Goal: Find specific page/section: Find specific page/section

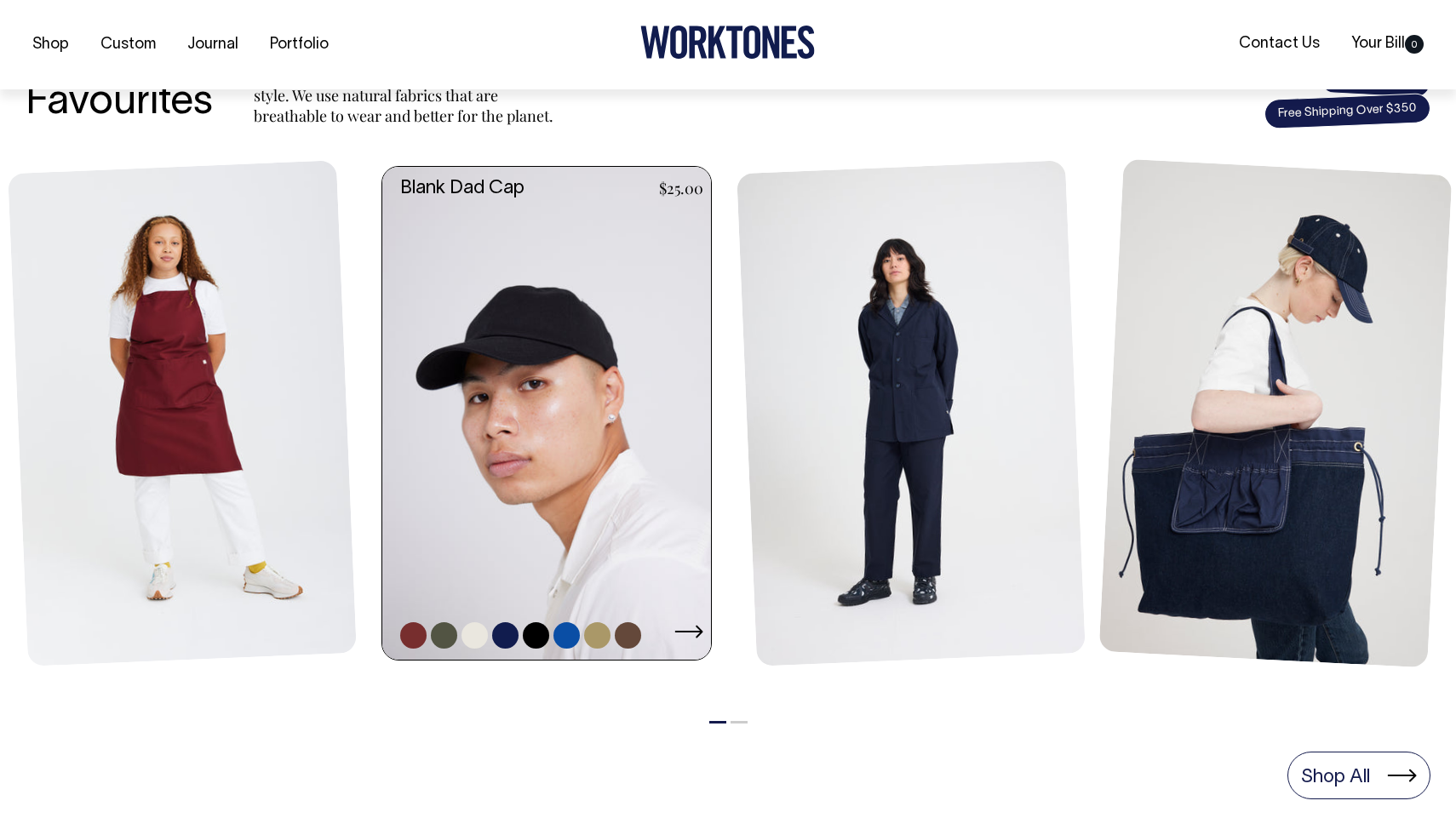
scroll to position [695, 0]
click at [675, 400] on link at bounding box center [552, 412] width 339 height 493
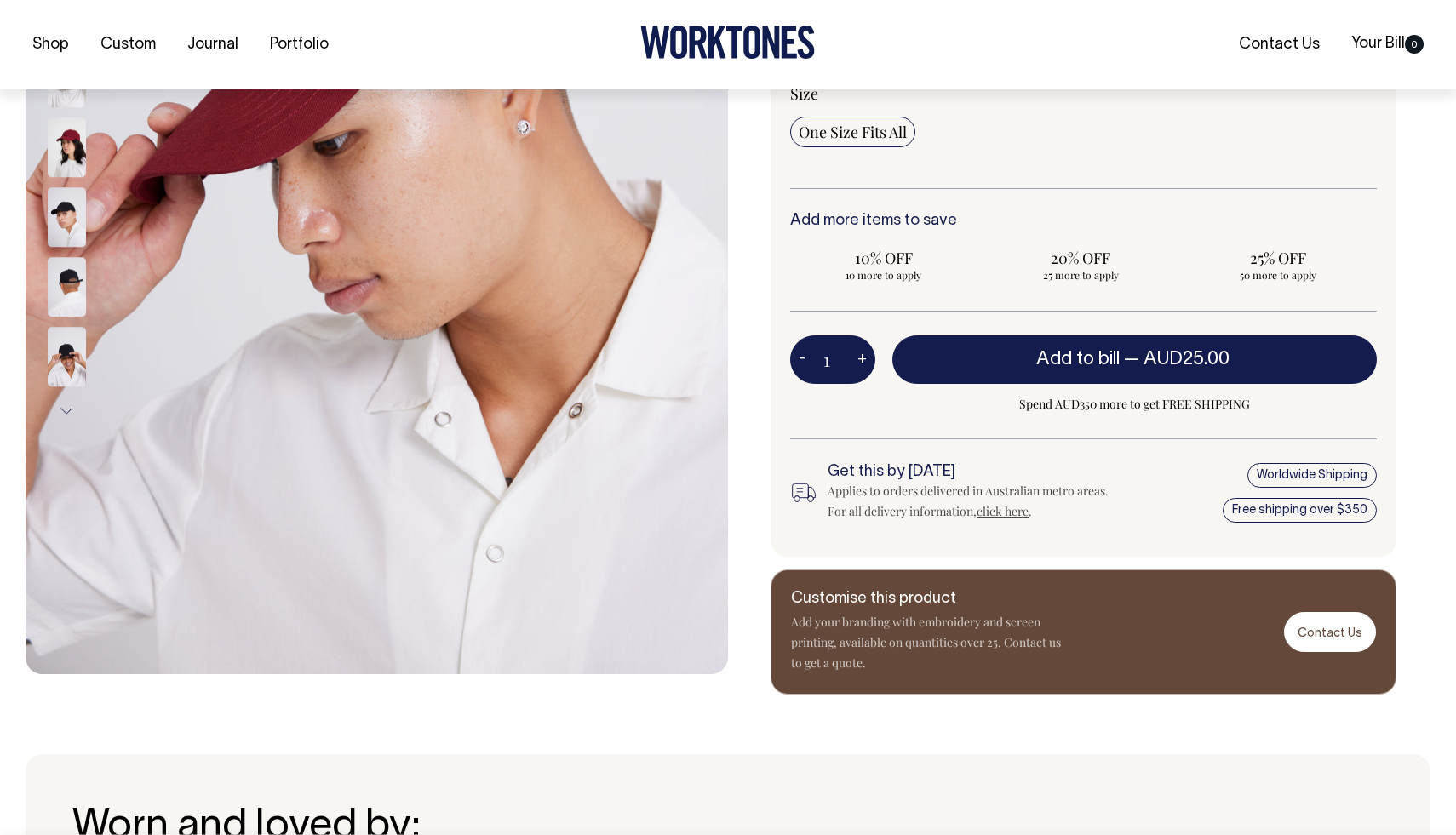
scroll to position [469, 0]
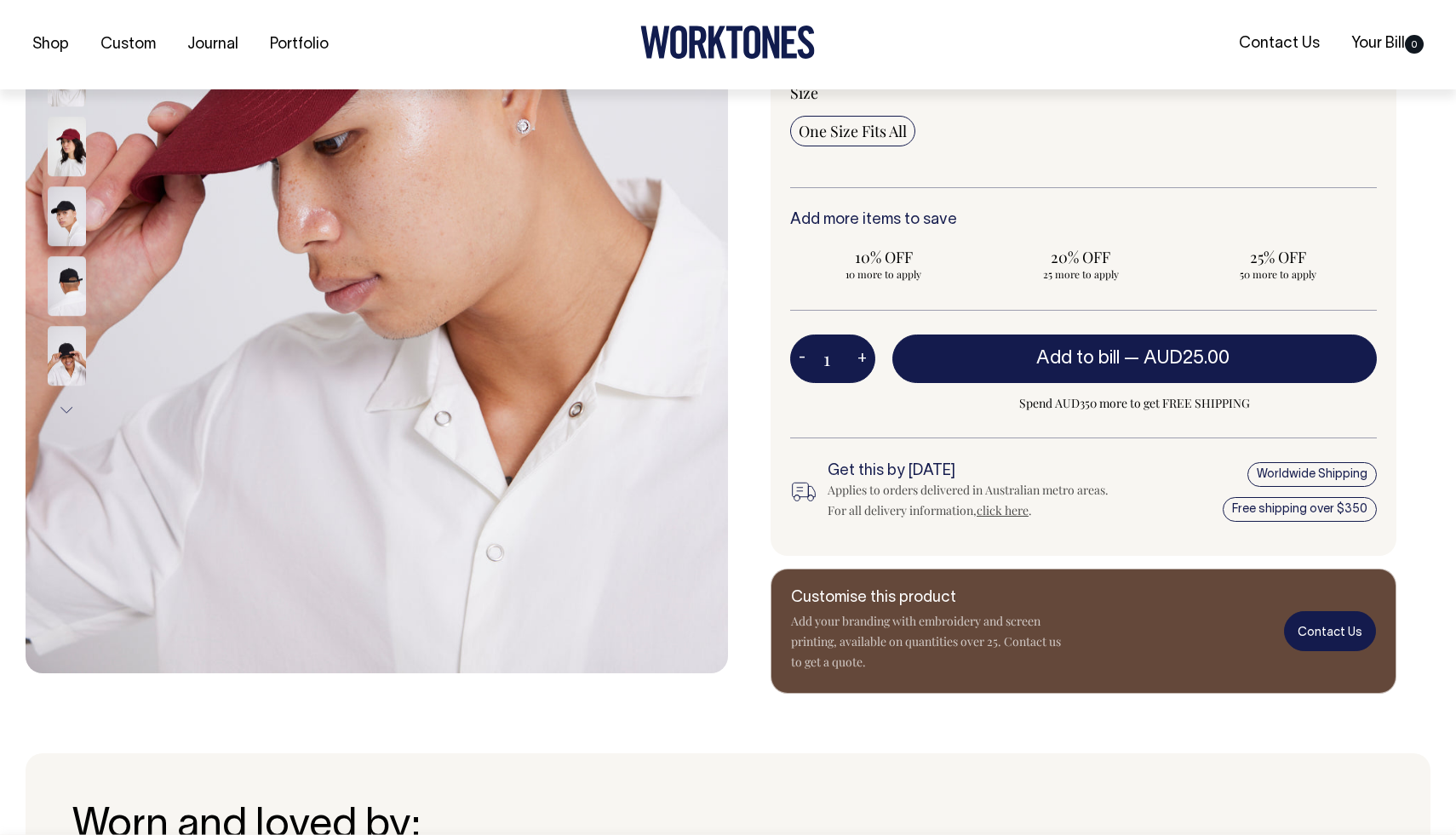
click at [1322, 621] on link "Contact Us" at bounding box center [1329, 632] width 92 height 40
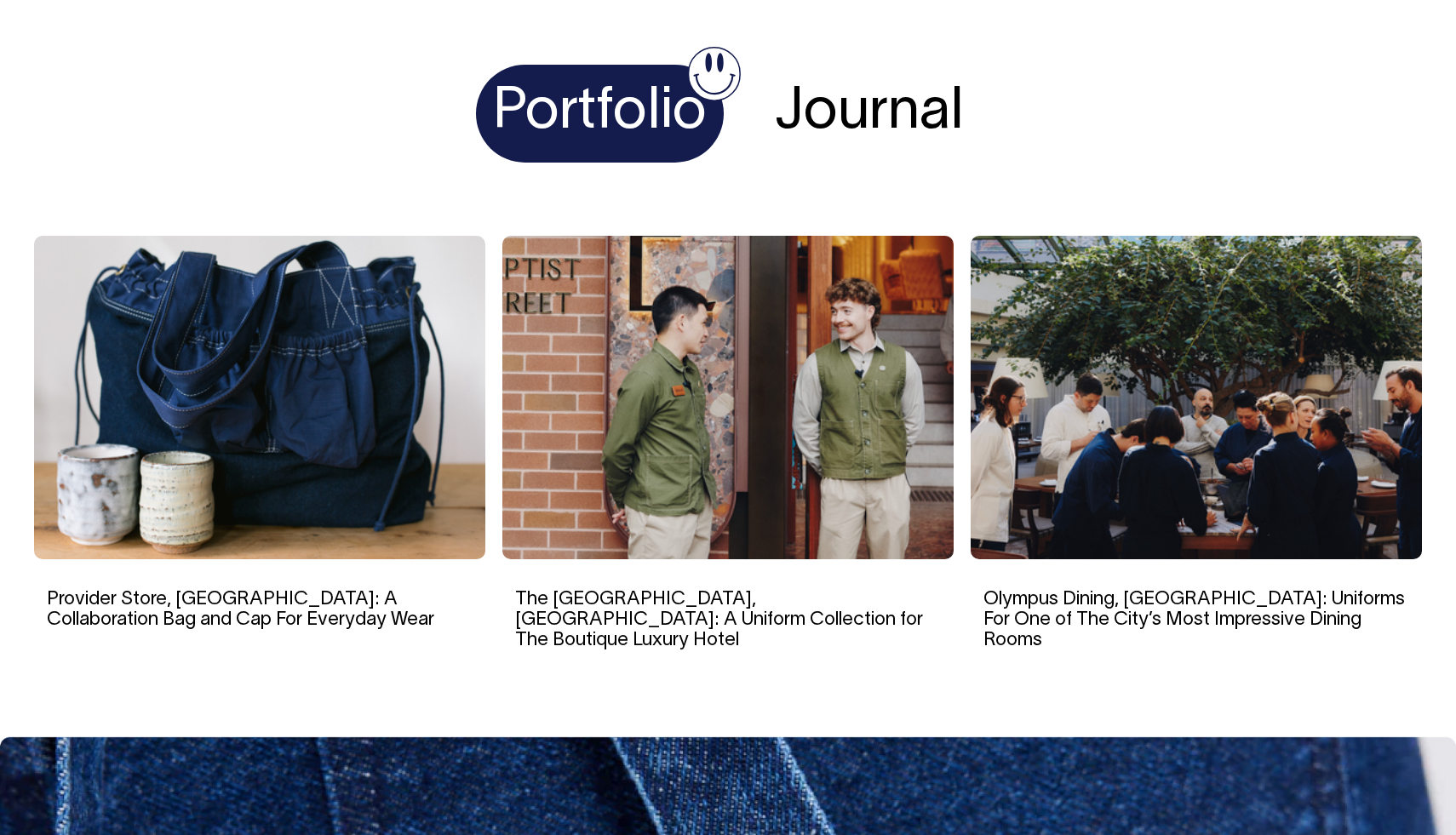
scroll to position [6555, 0]
